Goal: Obtain resource: Download file/media

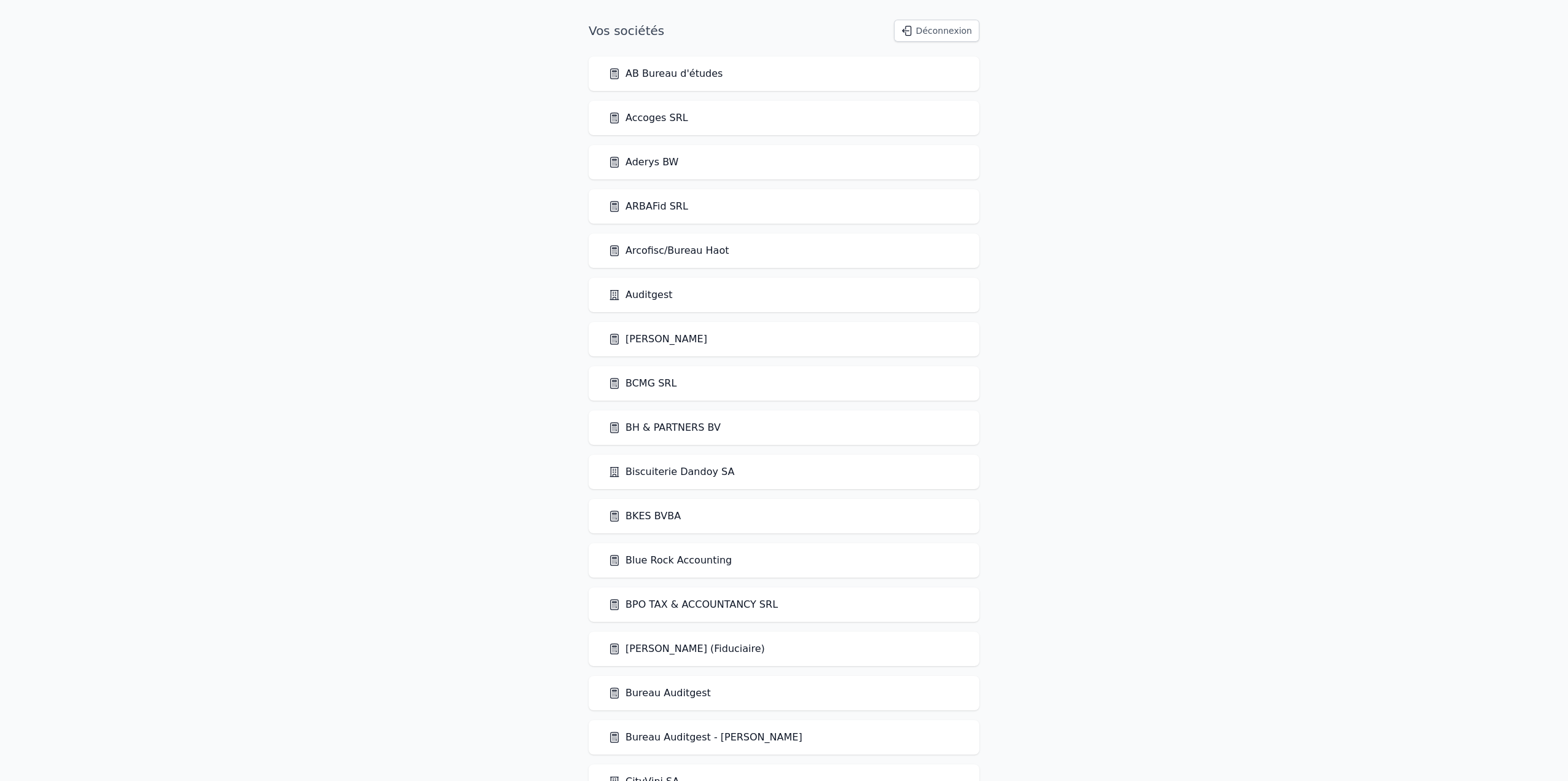
scroll to position [834, 0]
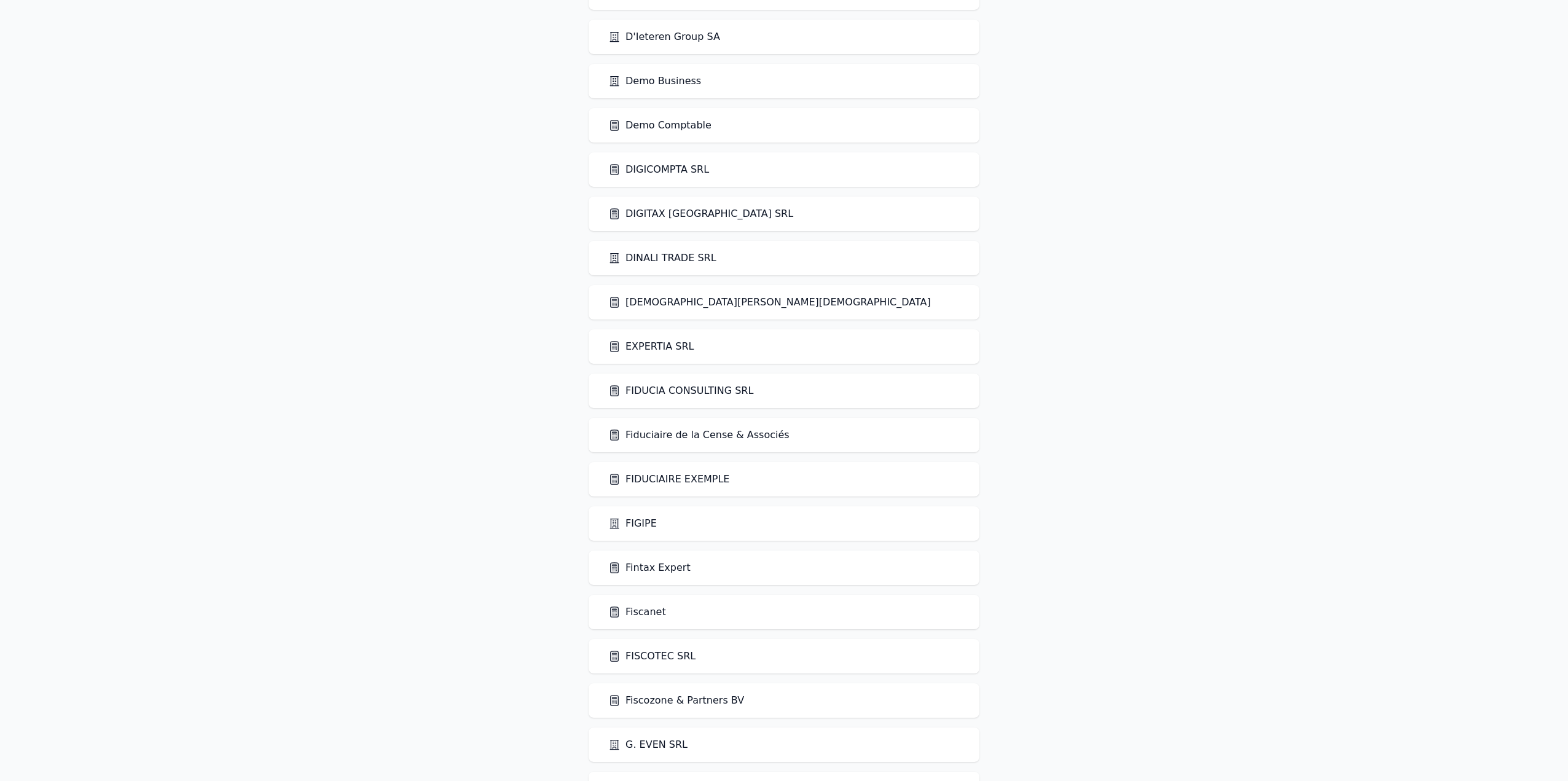
click at [706, 390] on link "FIDUCIA CONSULTING SRL" at bounding box center [680, 390] width 145 height 15
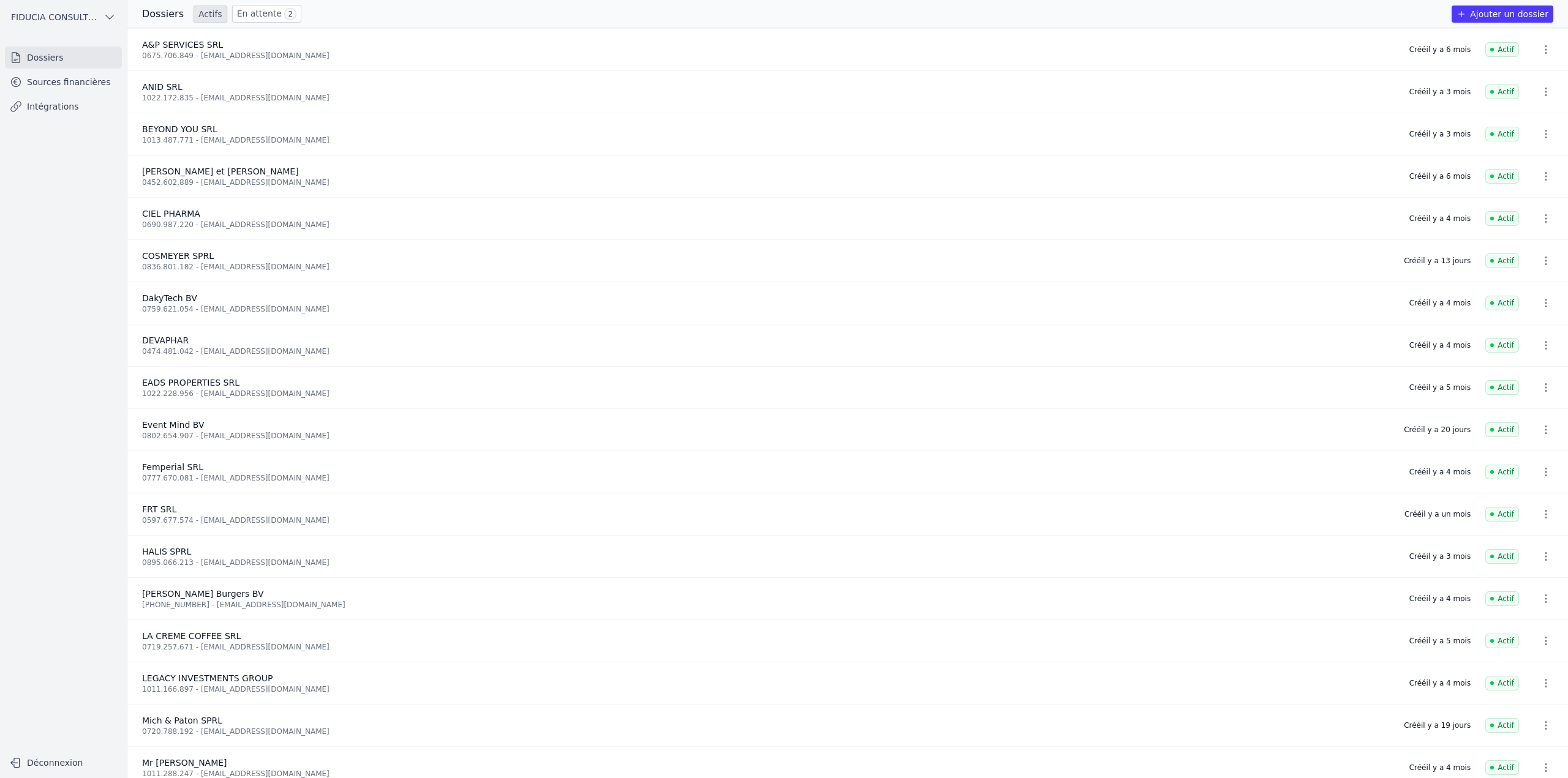
click at [83, 86] on link "Sources financières" at bounding box center [63, 82] width 117 height 22
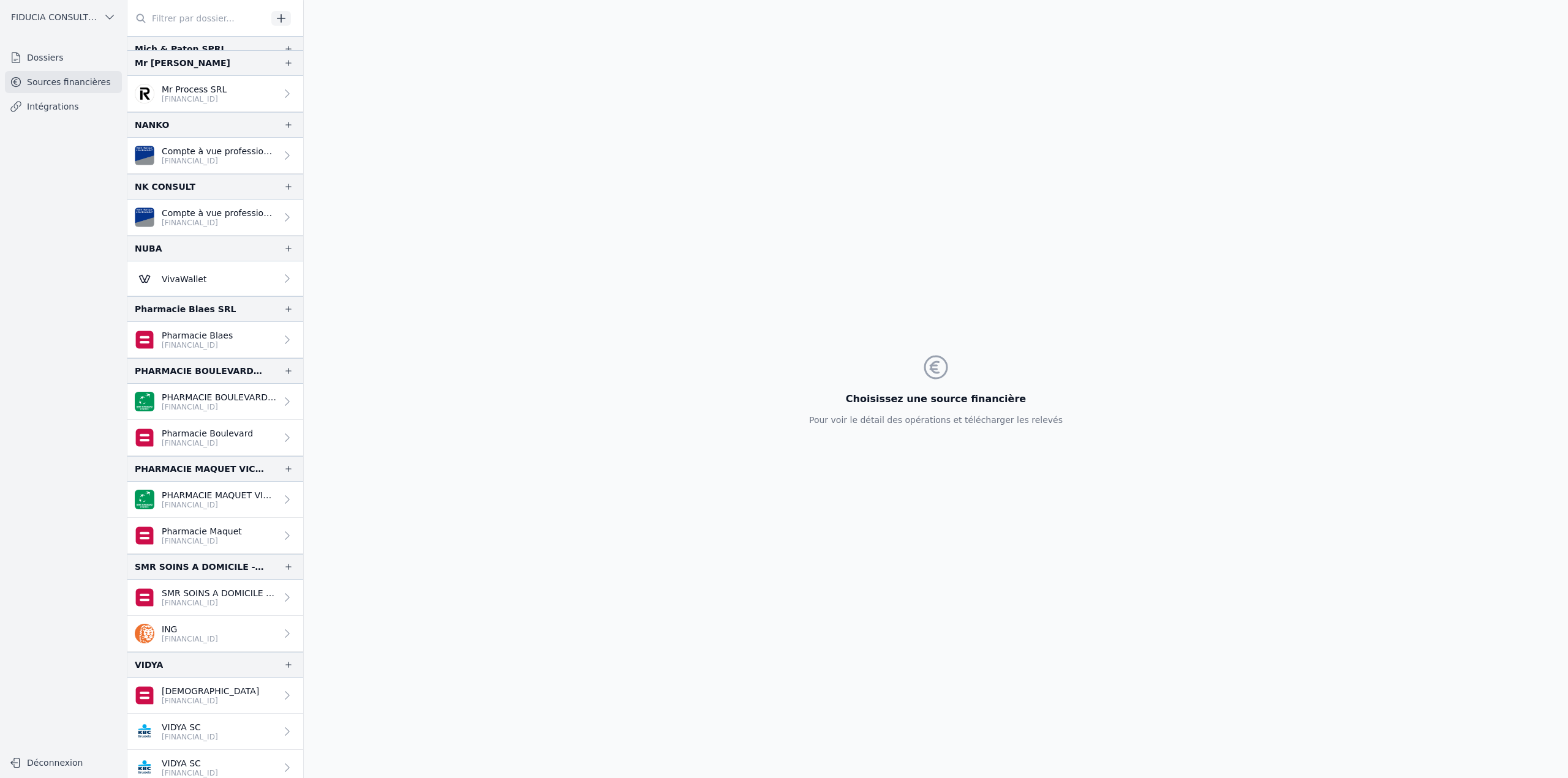
scroll to position [1102, 0]
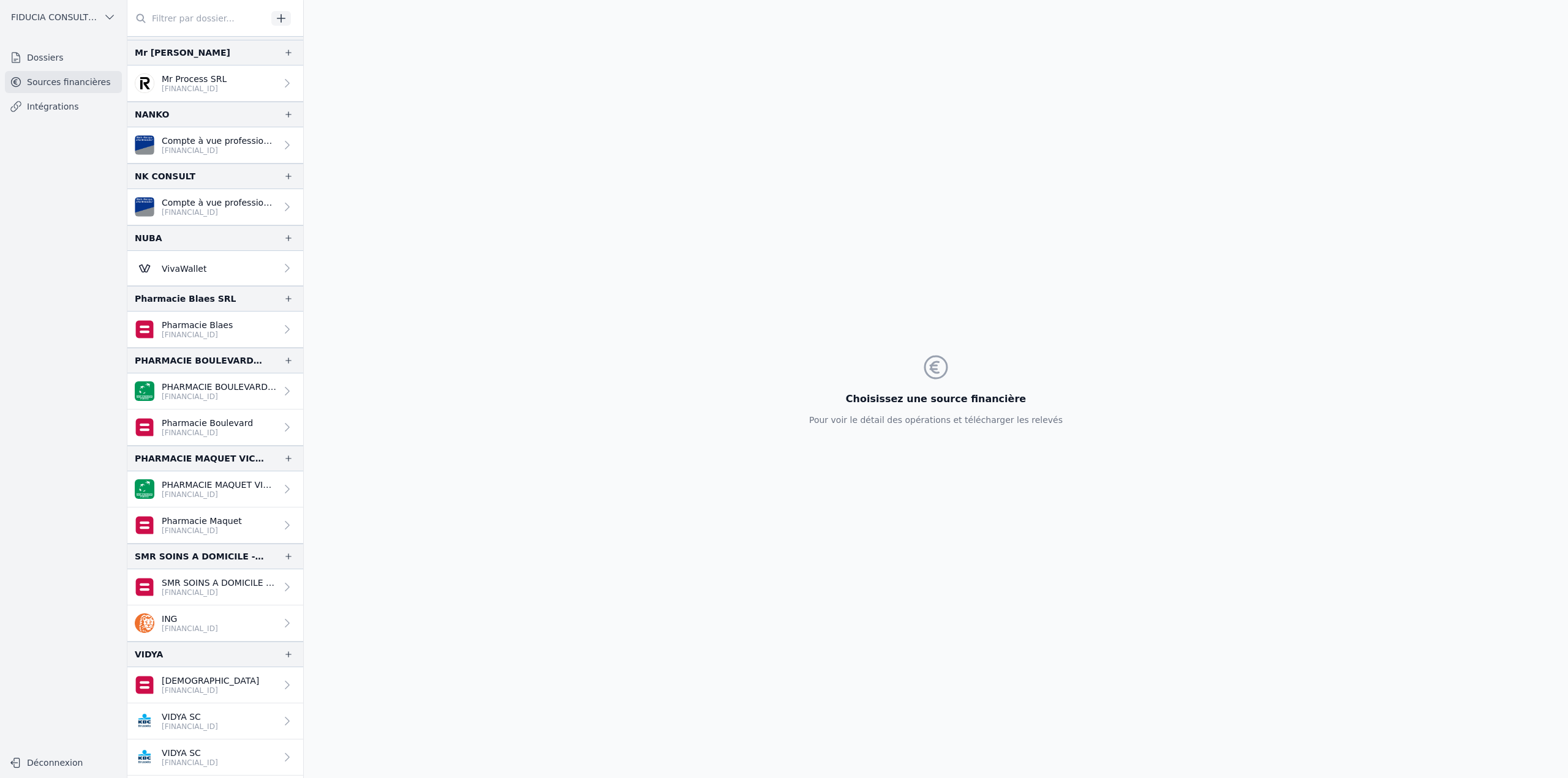
click at [222, 268] on link "VivaWallet" at bounding box center [215, 269] width 176 height 35
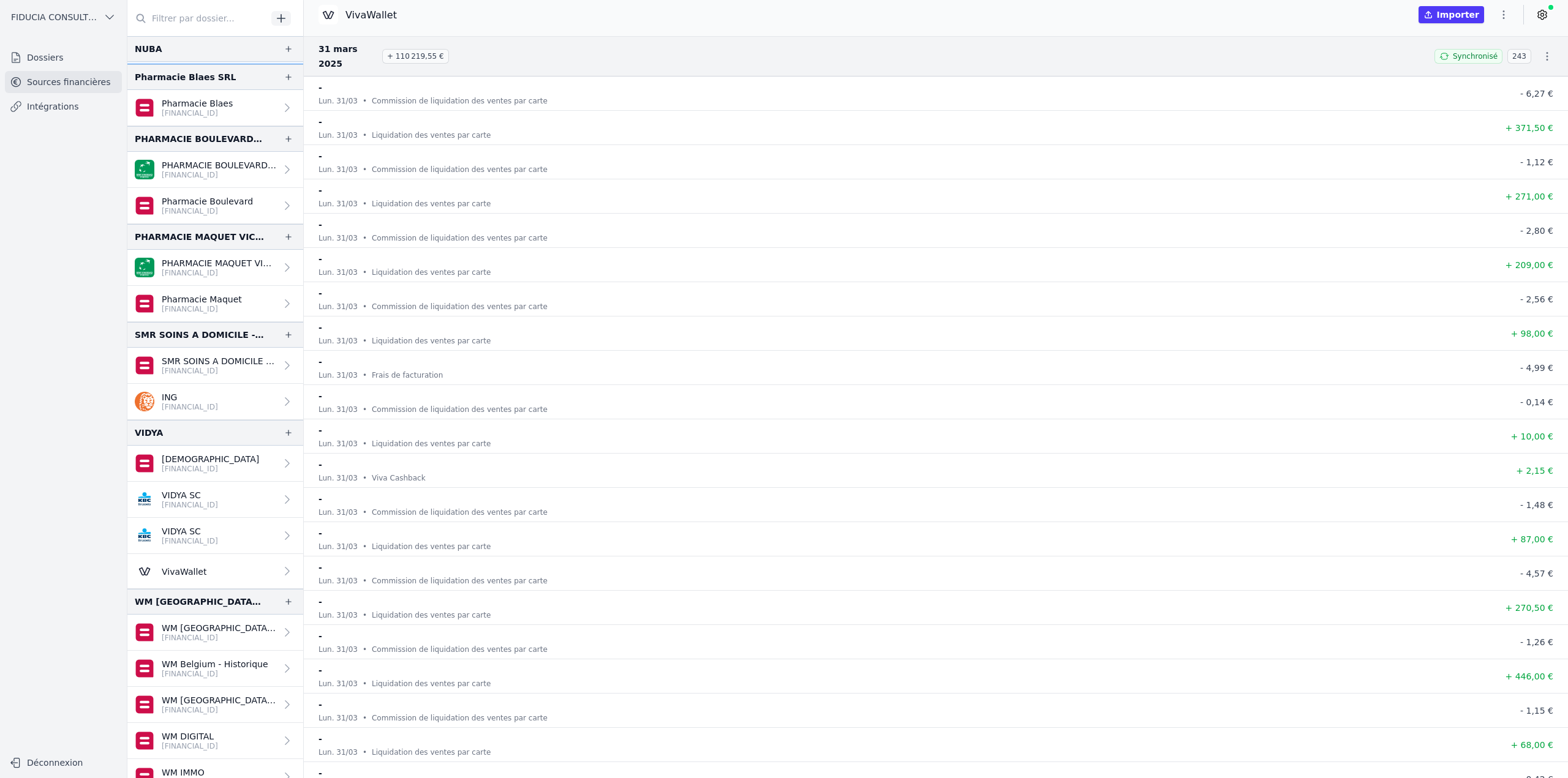
scroll to position [1341, 0]
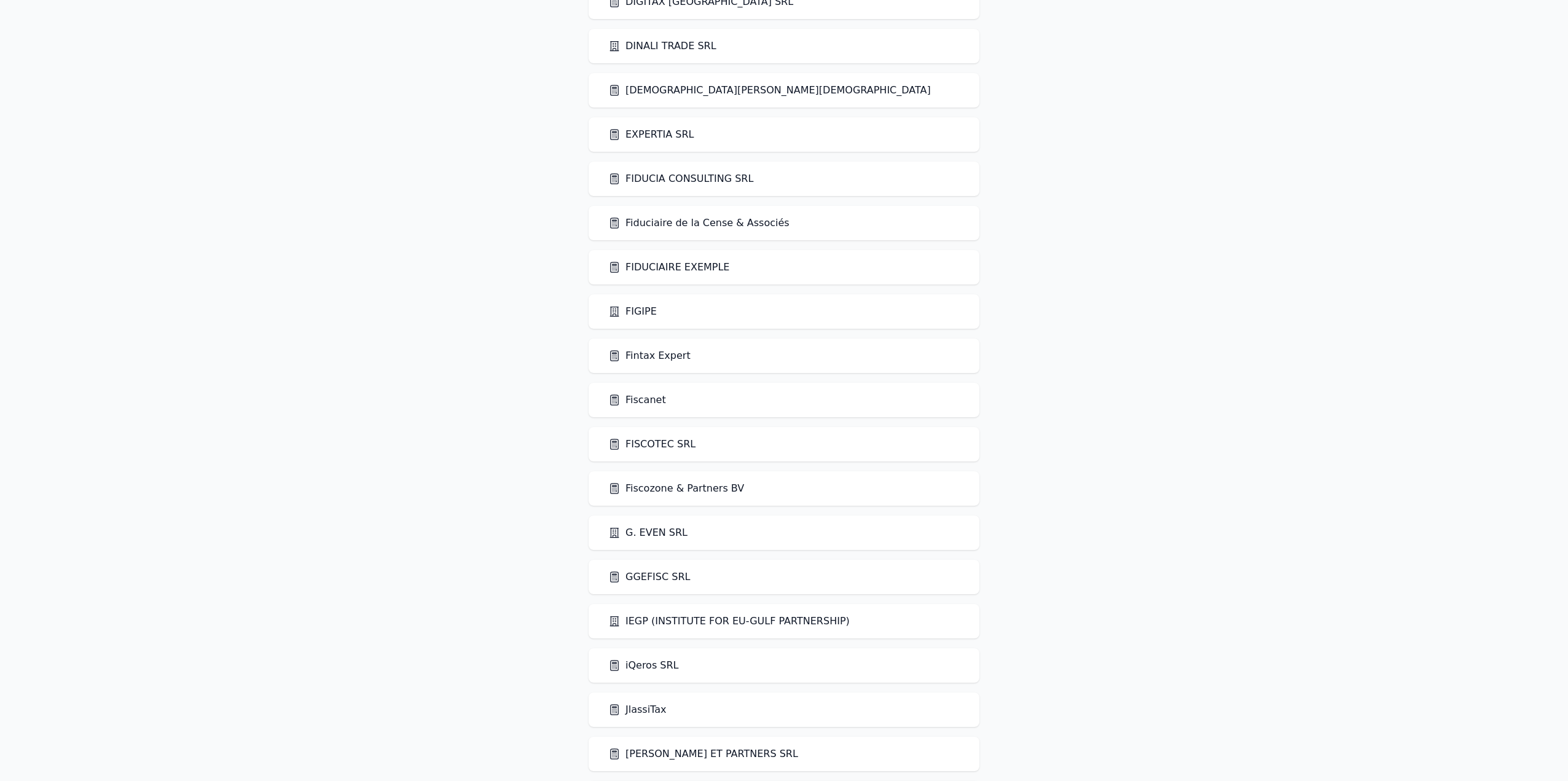
scroll to position [1045, 0]
click at [632, 183] on link "FIDUCIA CONSULTING SRL" at bounding box center [680, 179] width 145 height 15
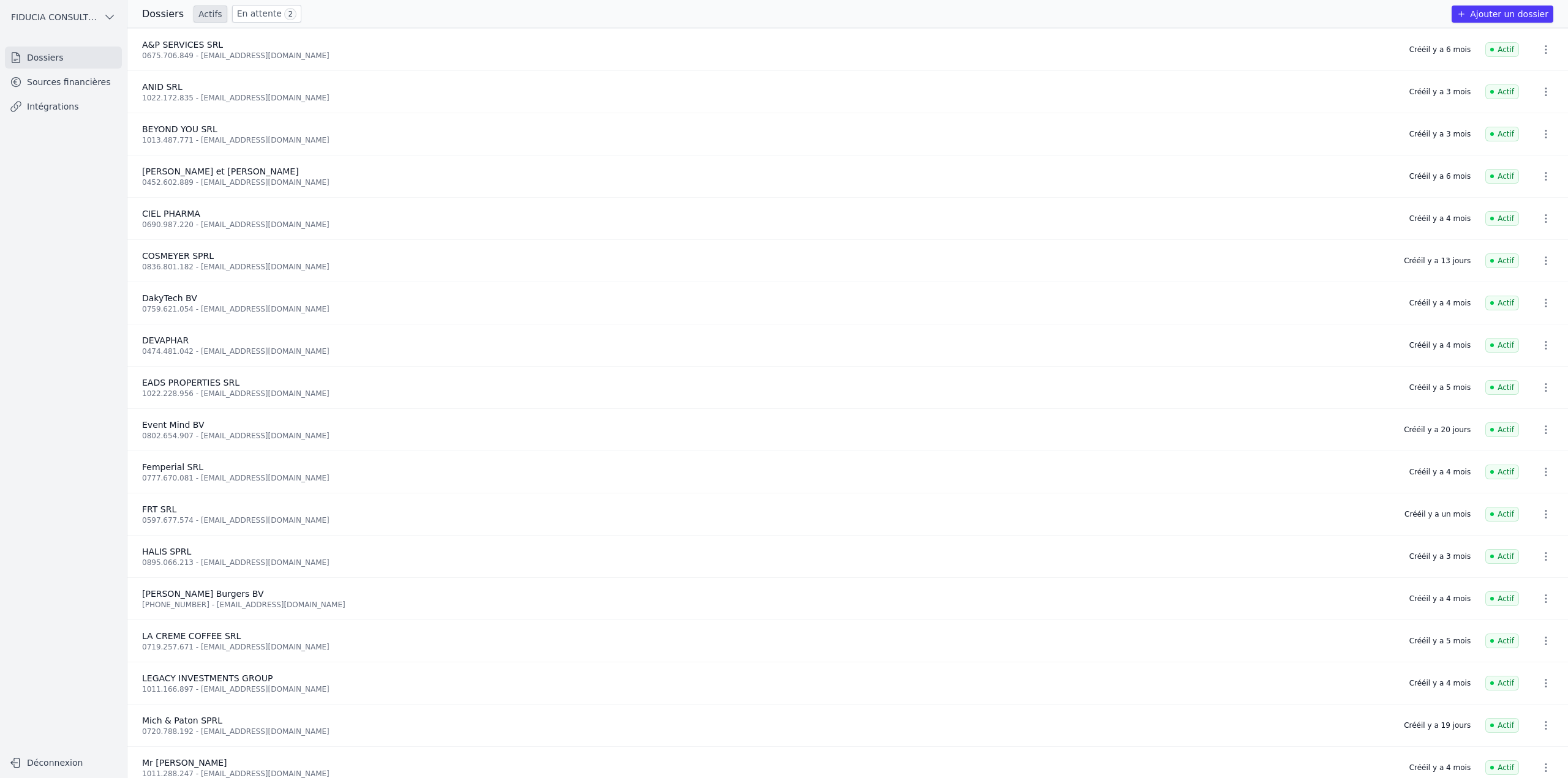
click at [14, 83] on icon at bounding box center [16, 82] width 10 height 9
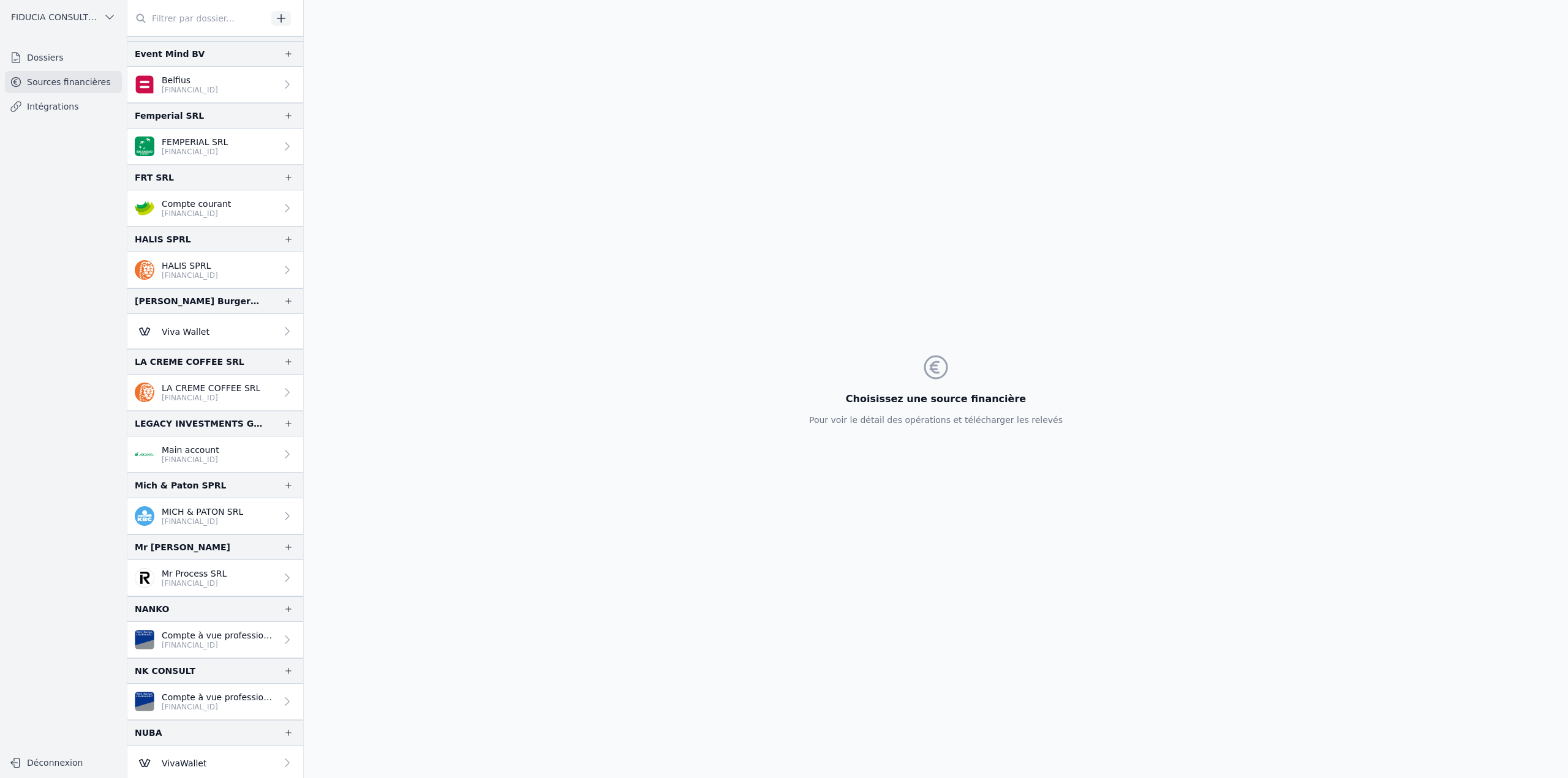
scroll to position [612, 0]
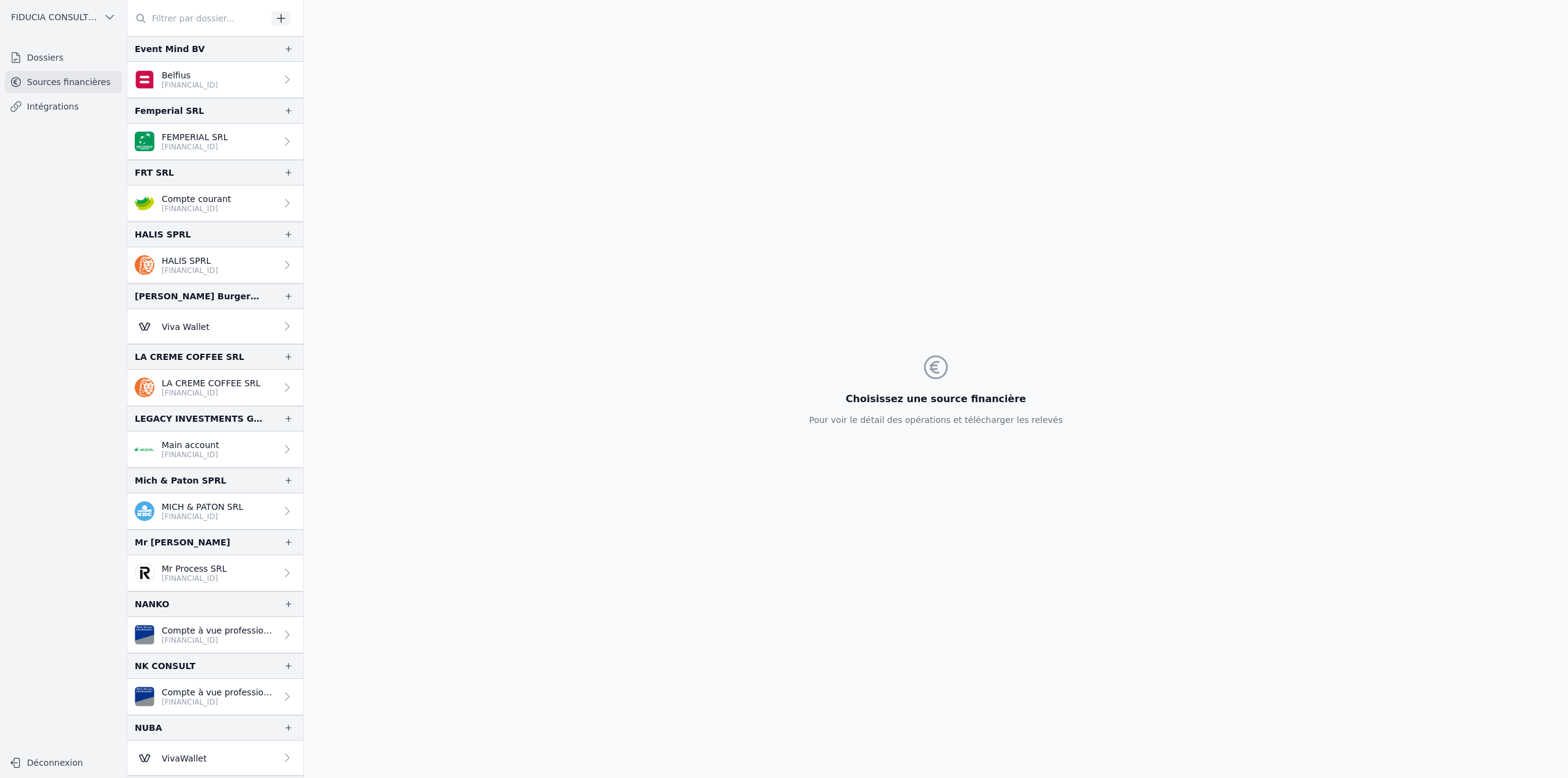
click at [211, 331] on link "Viva Wallet" at bounding box center [215, 326] width 176 height 35
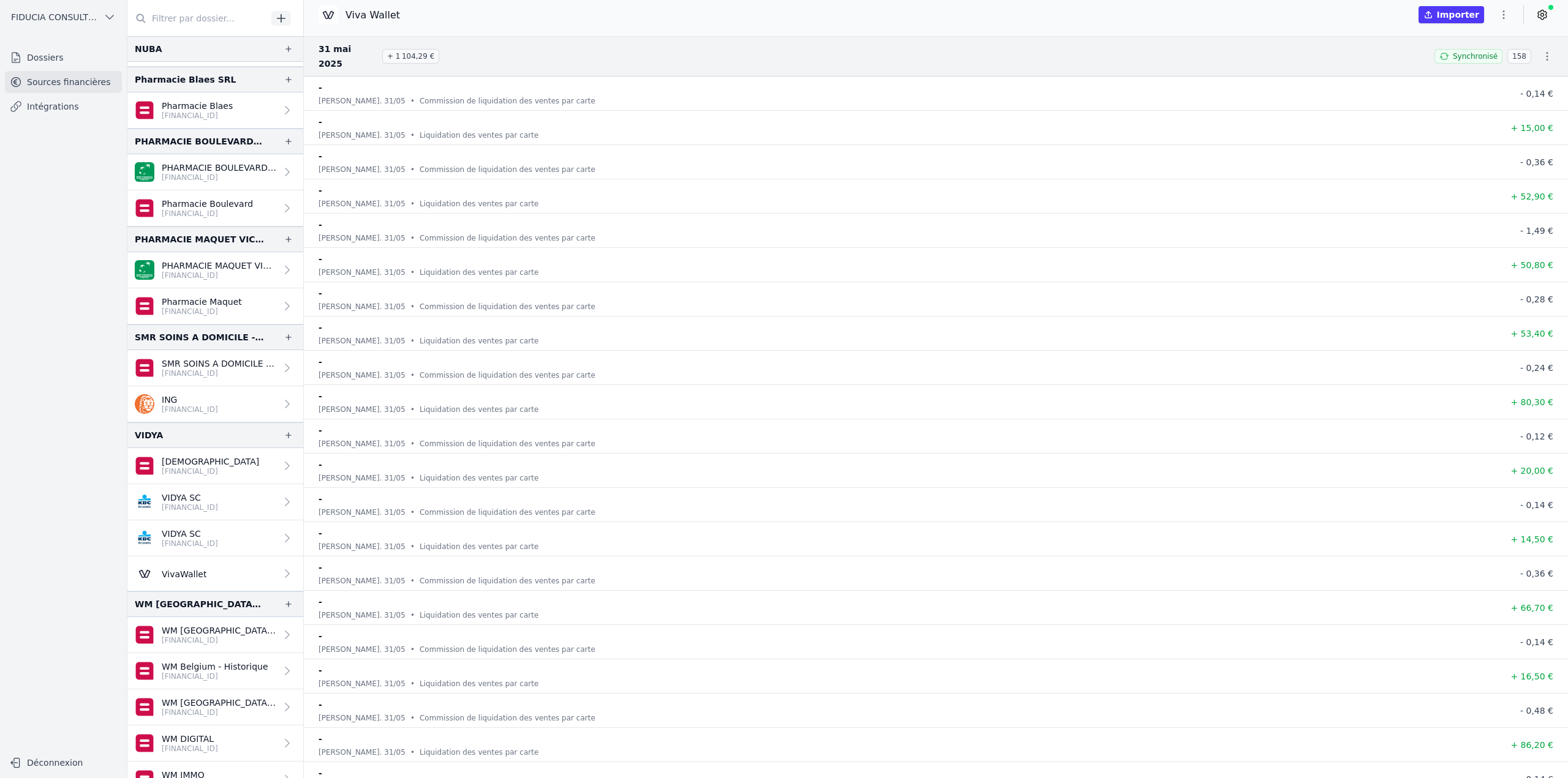
scroll to position [1341, 0]
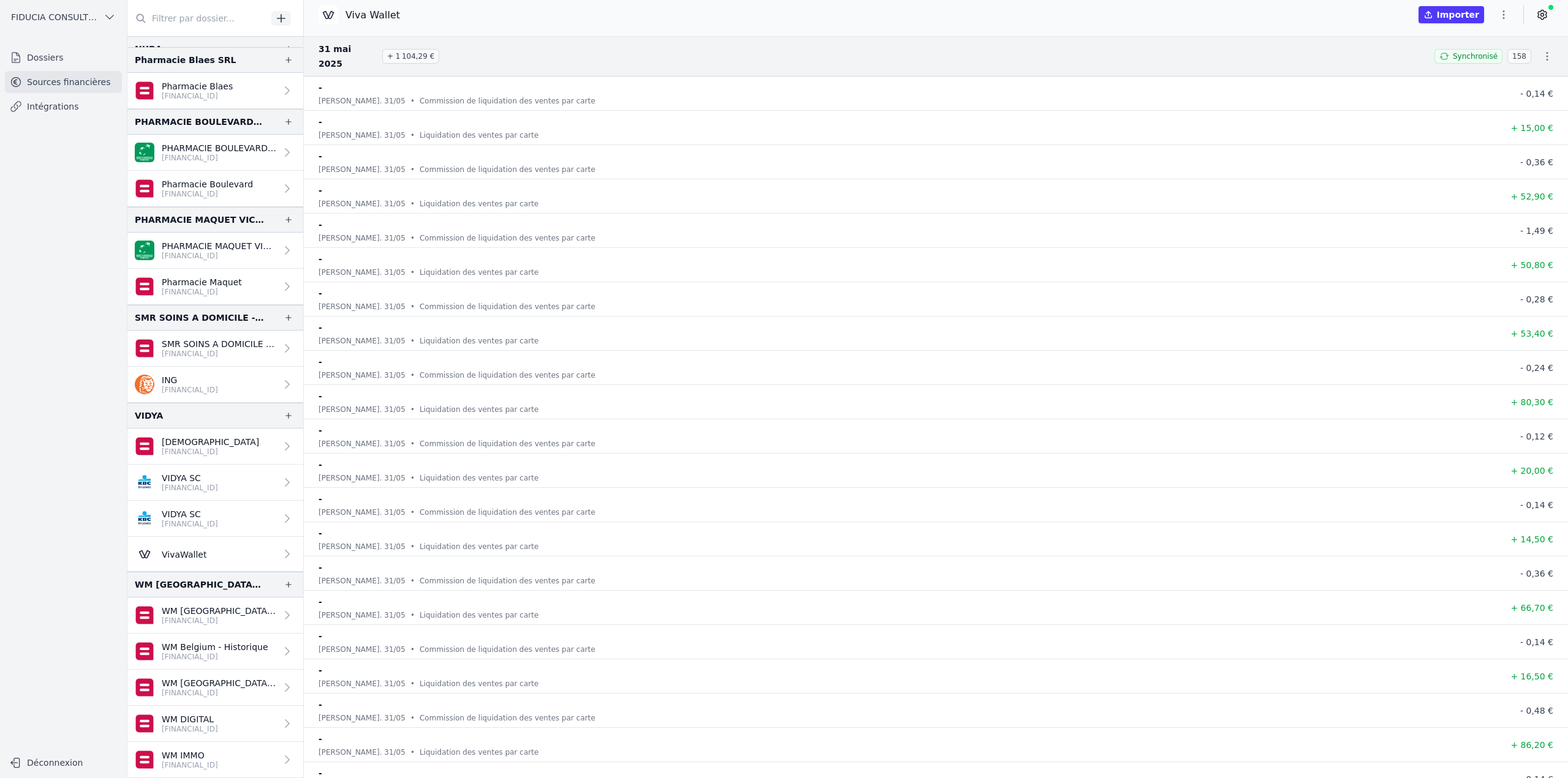
click at [228, 558] on link "VivaWallet" at bounding box center [215, 554] width 176 height 35
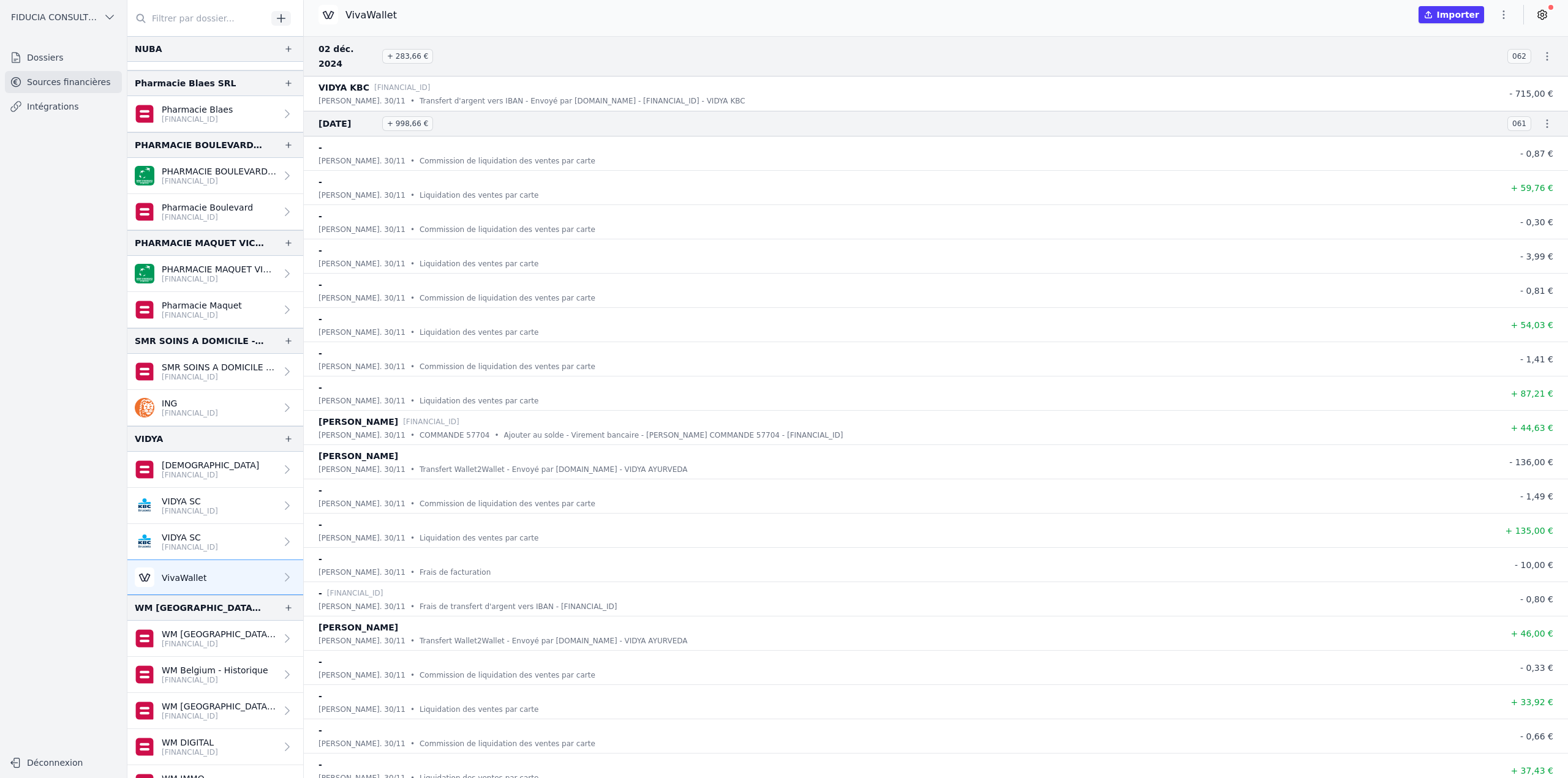
scroll to position [1341, 0]
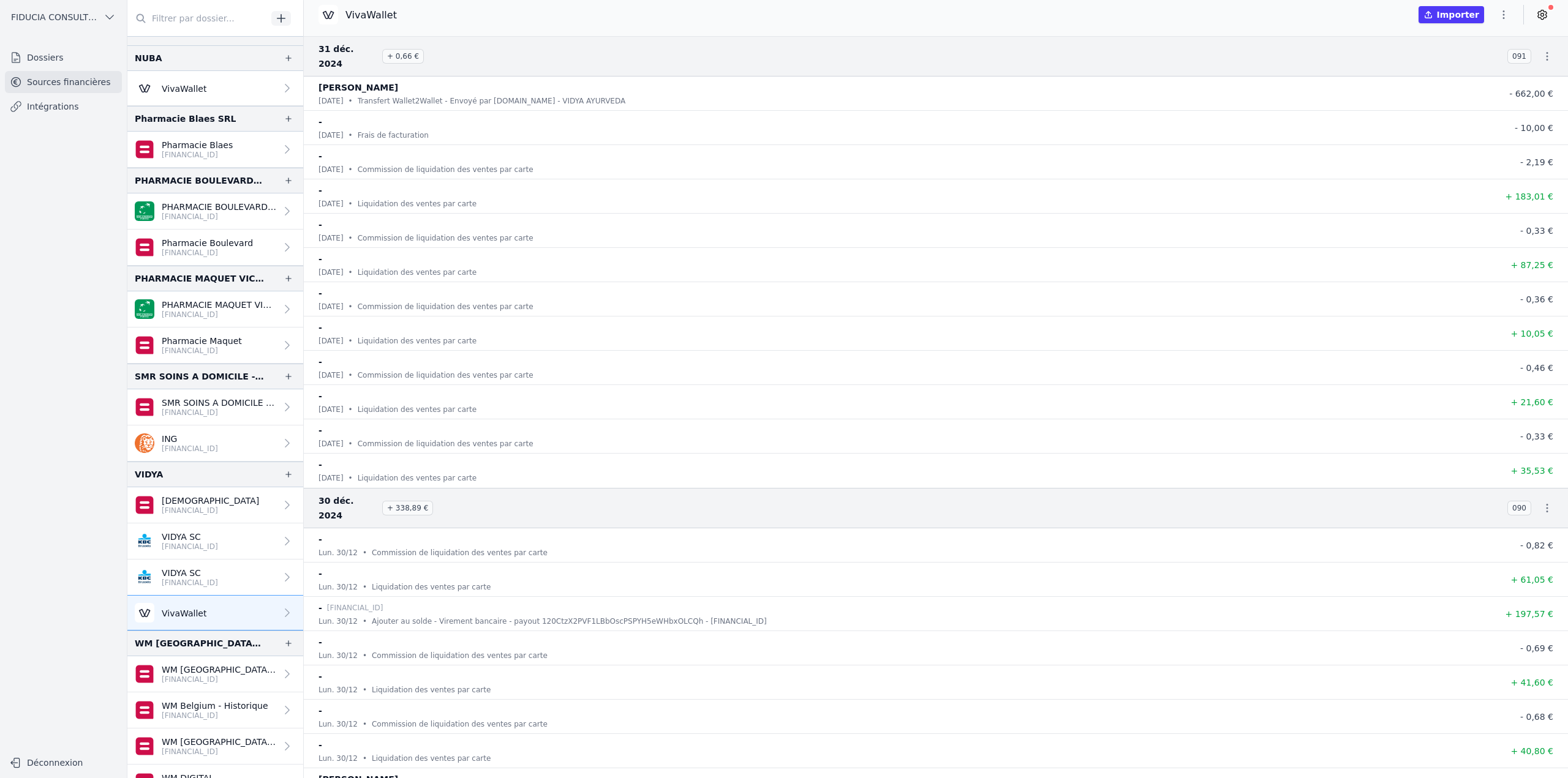
scroll to position [1341, 0]
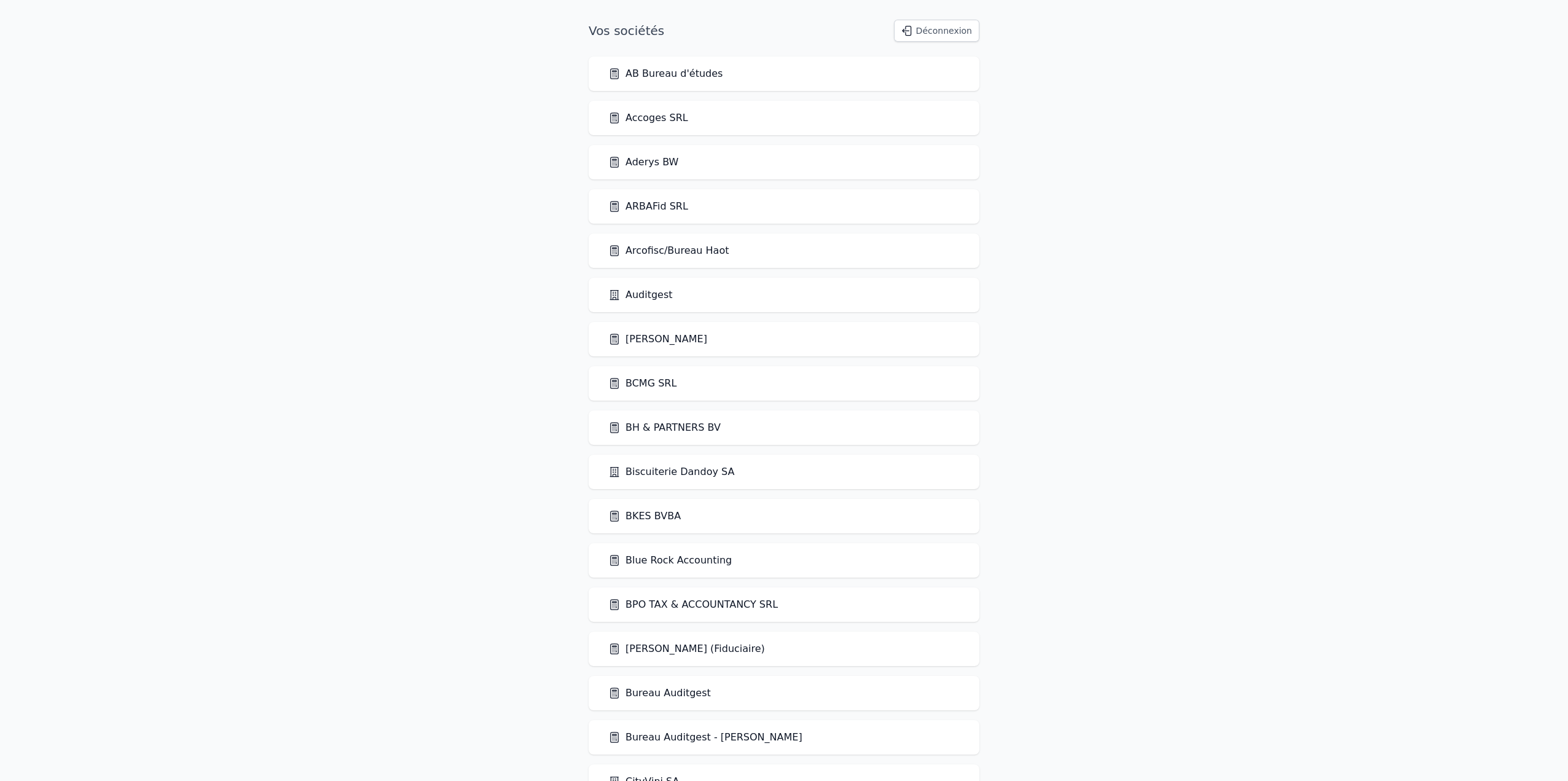
click at [658, 385] on link "BCMG SRL" at bounding box center [642, 383] width 68 height 15
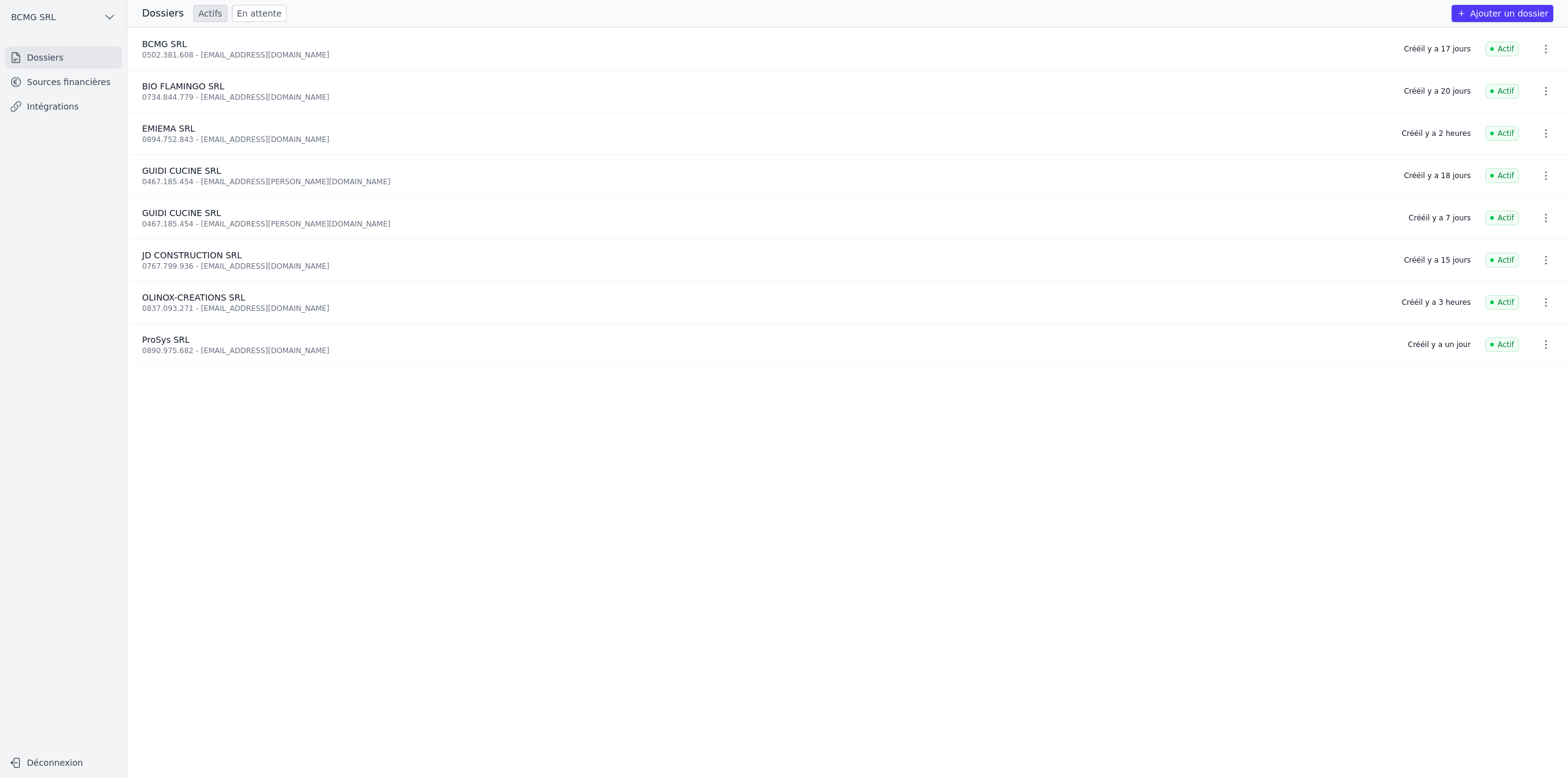
click at [53, 83] on link "Sources financières" at bounding box center [63, 82] width 117 height 22
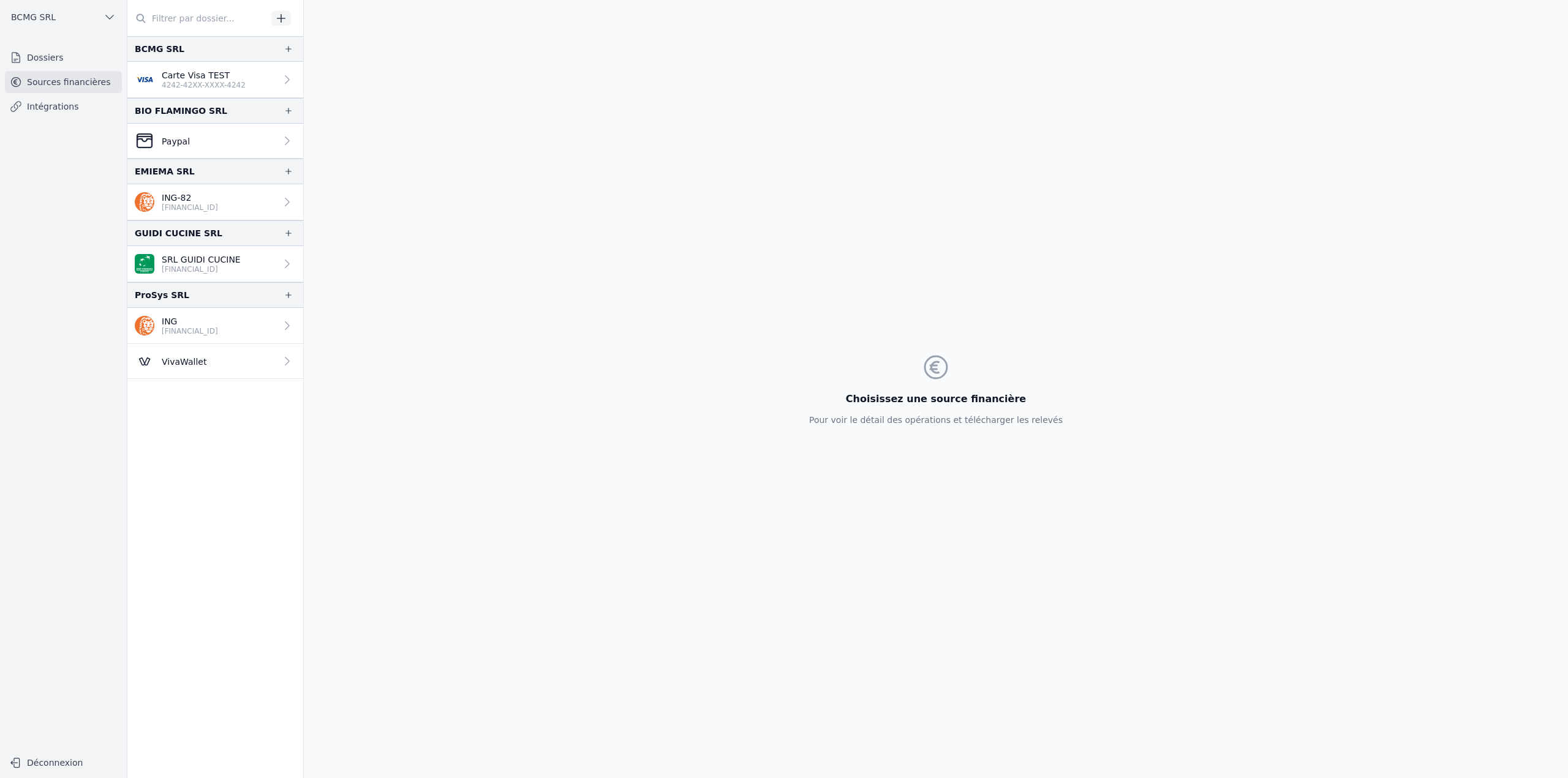
click at [218, 206] on p "BE25 3630 2361 4082" at bounding box center [189, 207] width 56 height 9
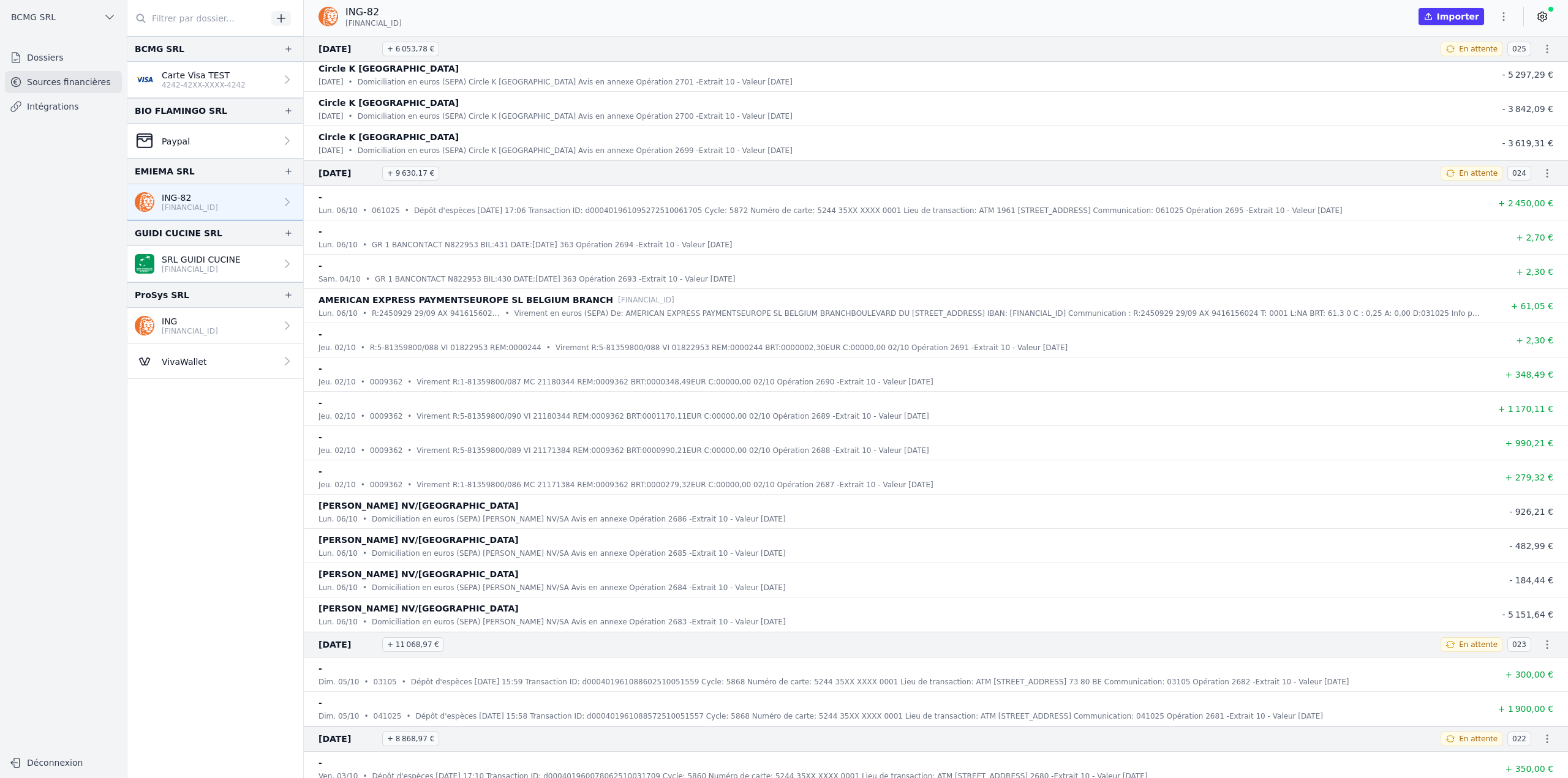
scroll to position [490, 0]
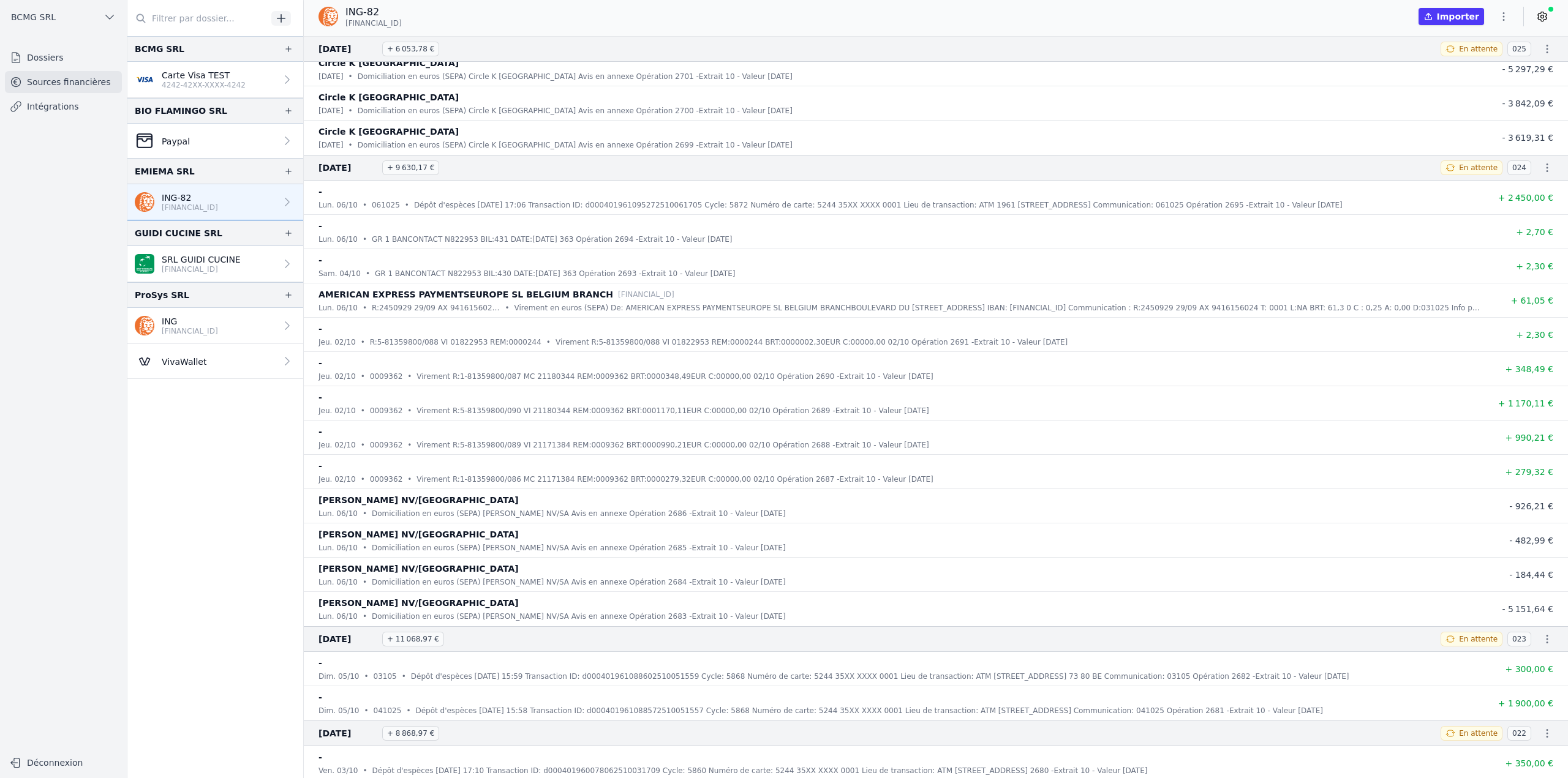
click at [1543, 174] on button "button" at bounding box center [1547, 168] width 24 height 24
click at [1521, 206] on link "Télécharger le PDF" at bounding box center [1508, 212] width 108 height 22
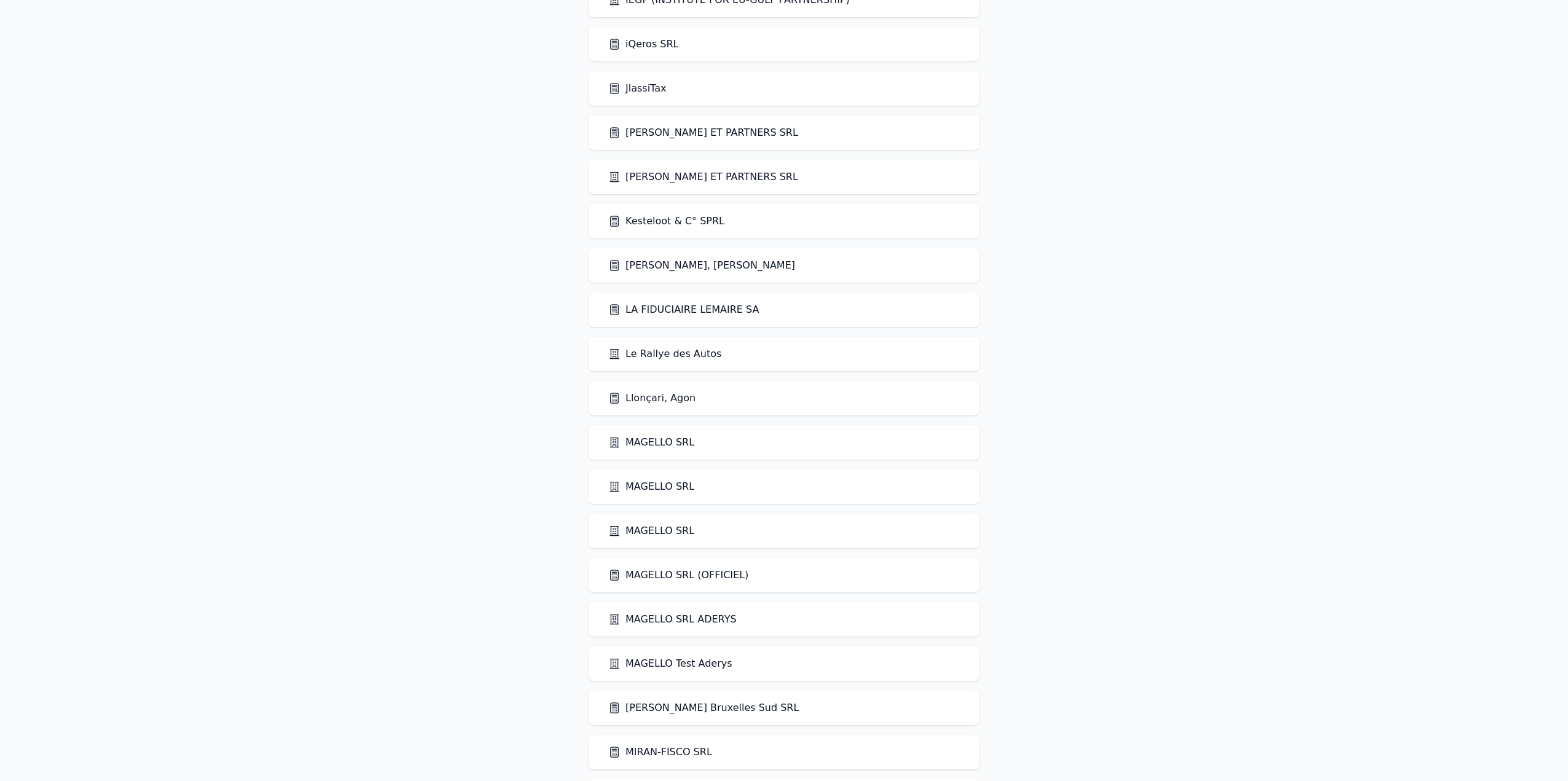
scroll to position [1537, 0]
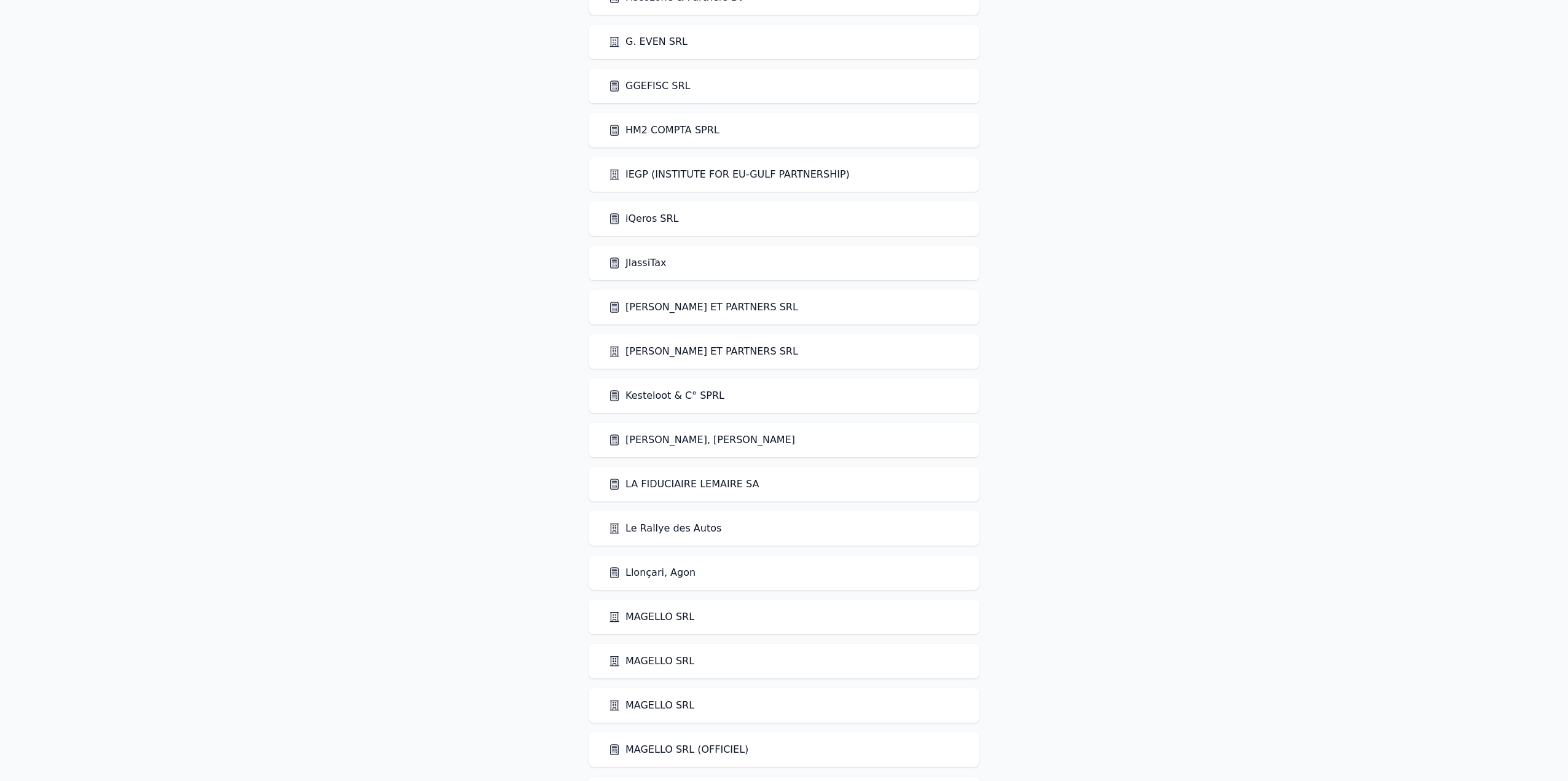
click at [691, 132] on link "HM2 COMPTA SPRL" at bounding box center [664, 130] width 111 height 15
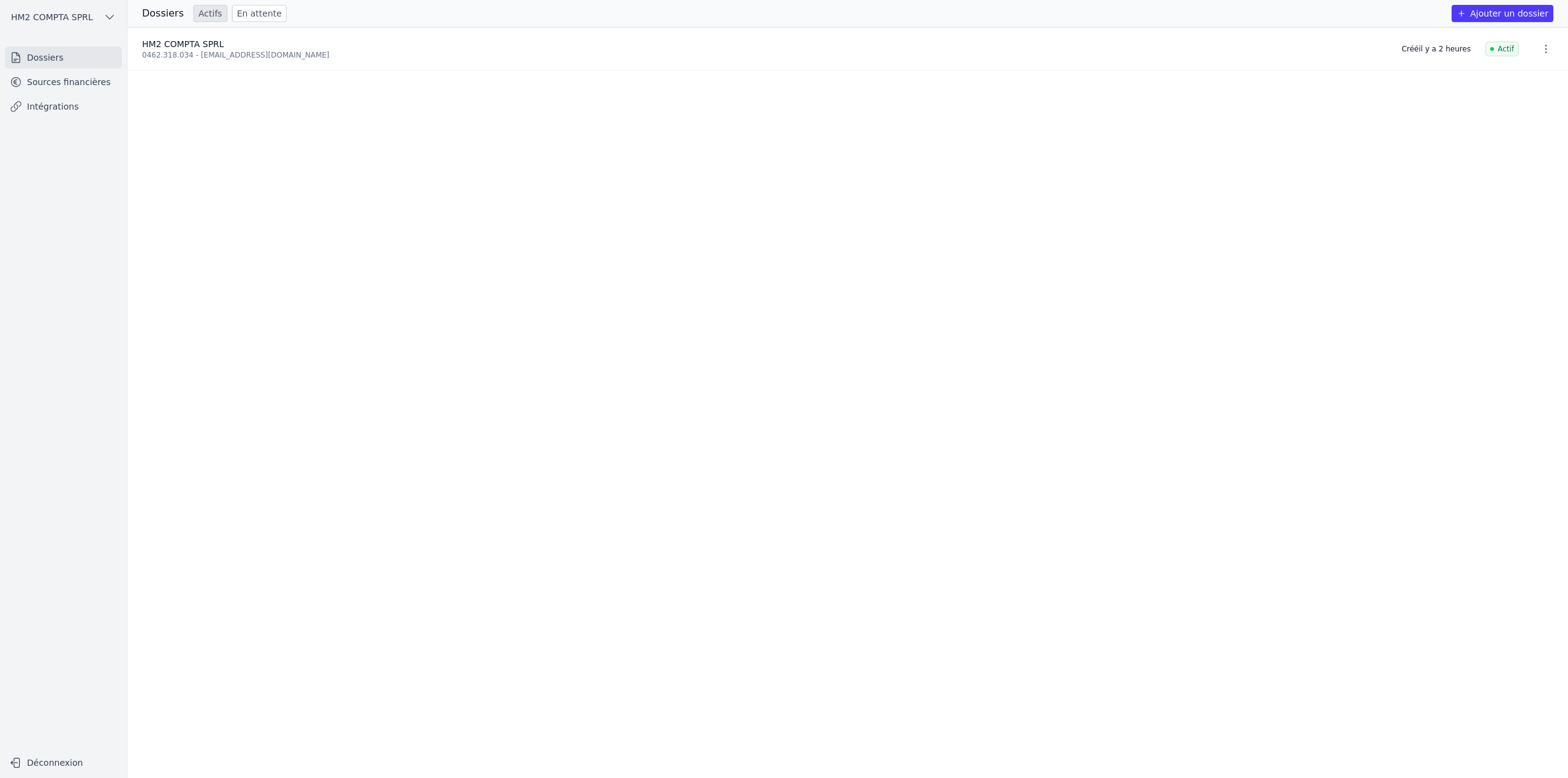
click at [76, 84] on link "Sources financières" at bounding box center [63, 82] width 117 height 22
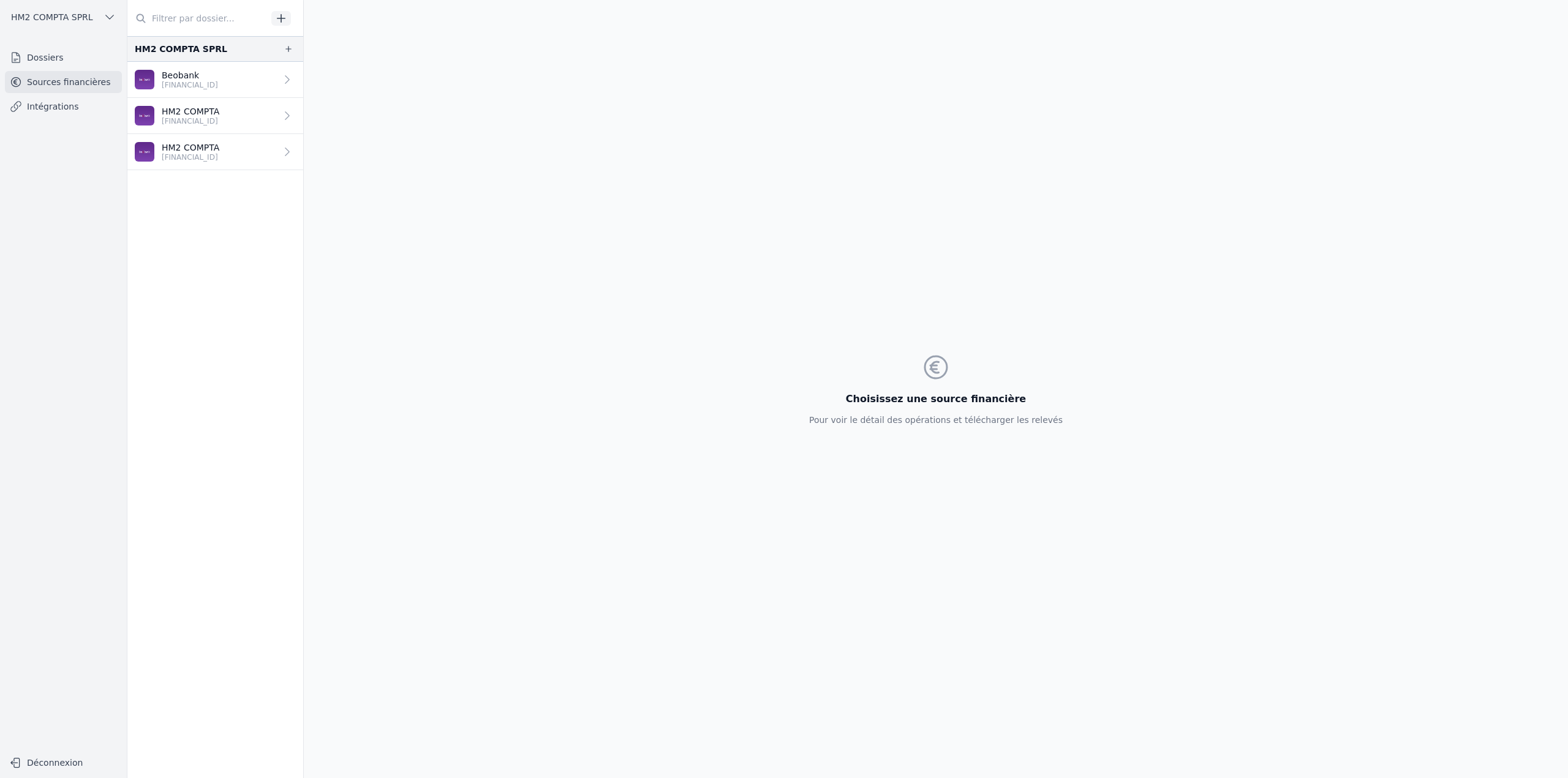
click at [193, 81] on p "[FINANCIAL_ID]" at bounding box center [189, 85] width 56 height 9
